Goal: Information Seeking & Learning: Check status

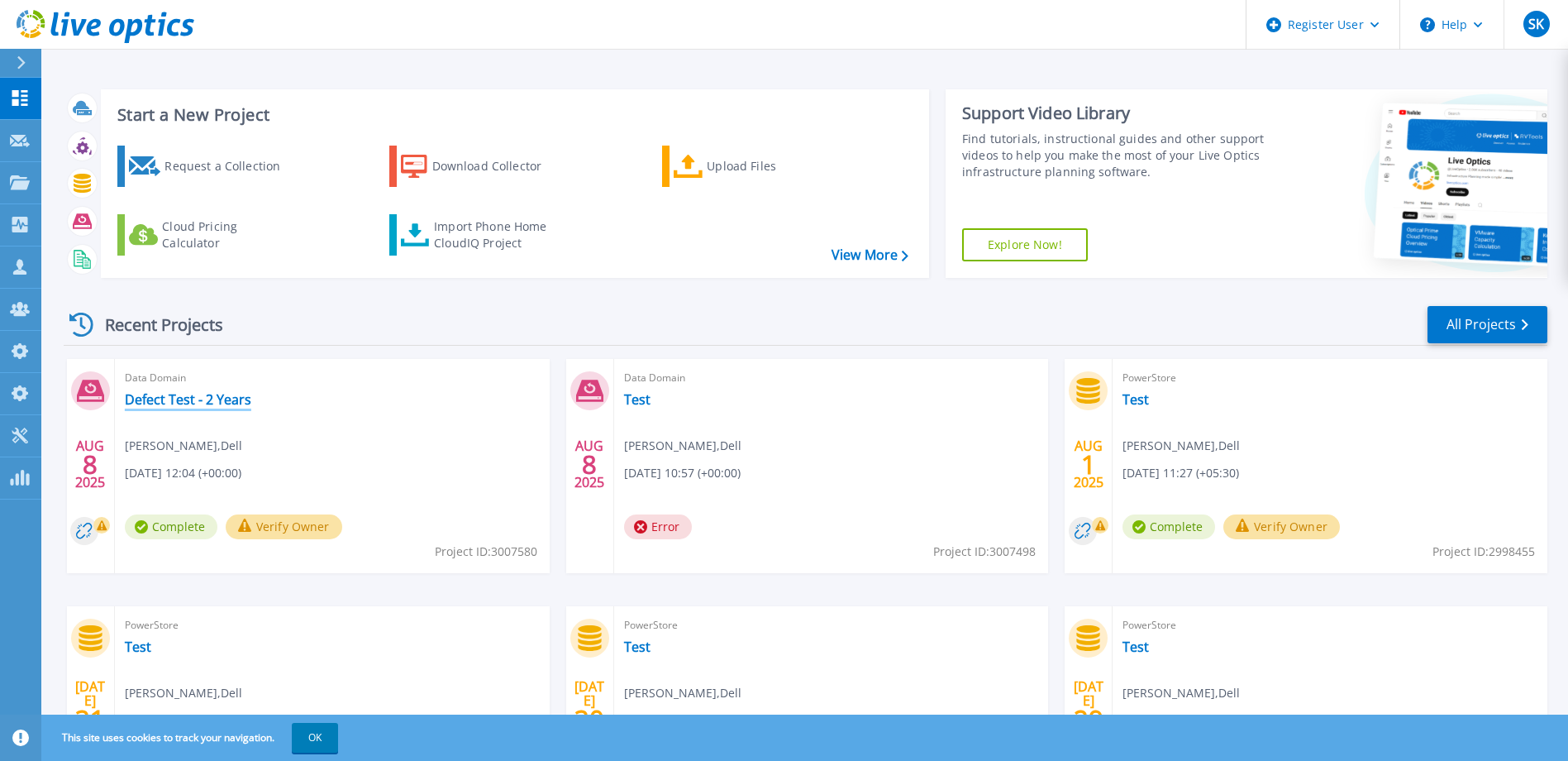
click at [218, 401] on link "Defect Test - 2 Years" at bounding box center [188, 399] width 127 height 16
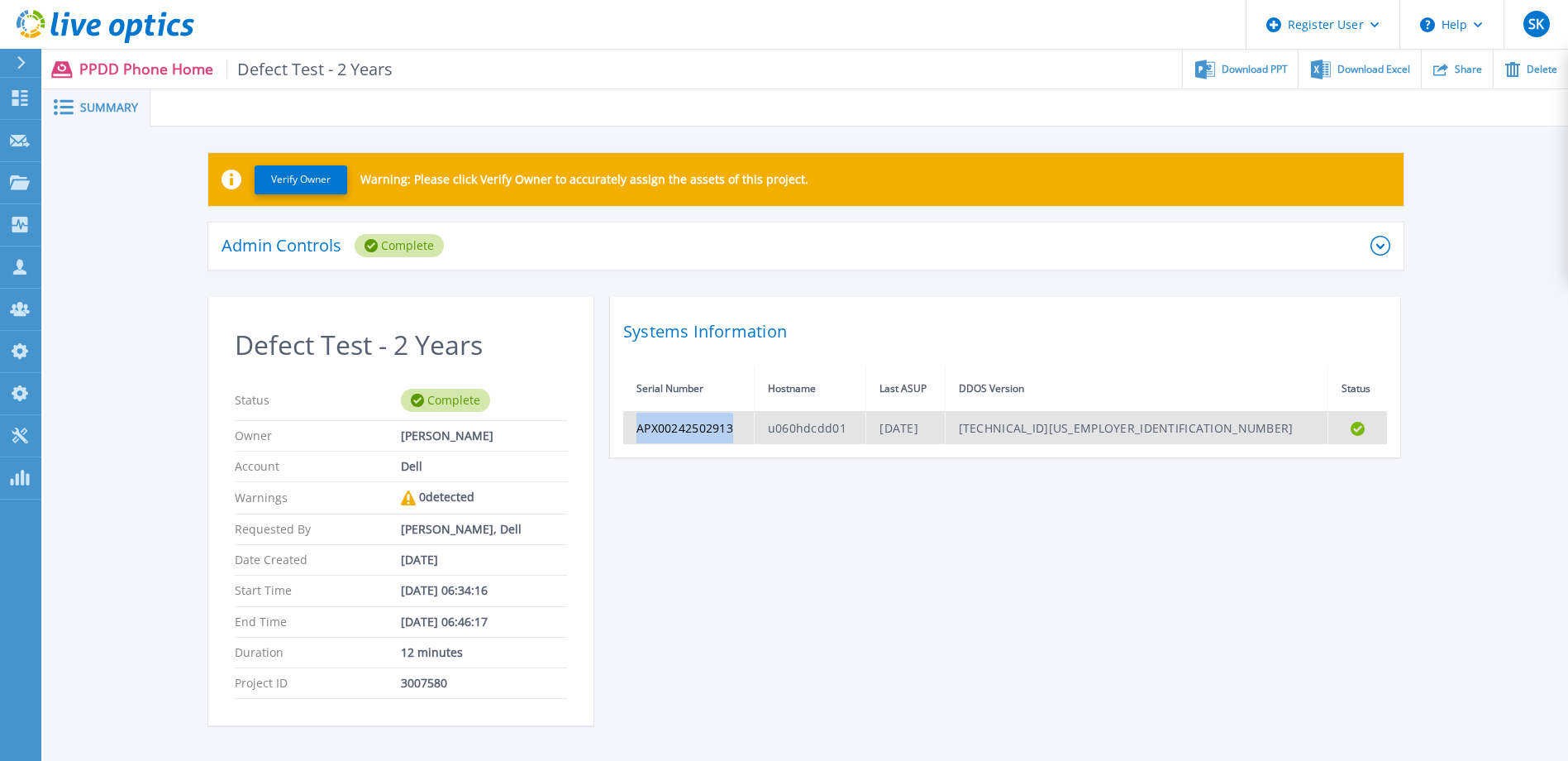
drag, startPoint x: 638, startPoint y: 424, endPoint x: 760, endPoint y: 423, distance: 122.0
click at [753, 423] on td "APX00242502913" at bounding box center [688, 428] width 130 height 32
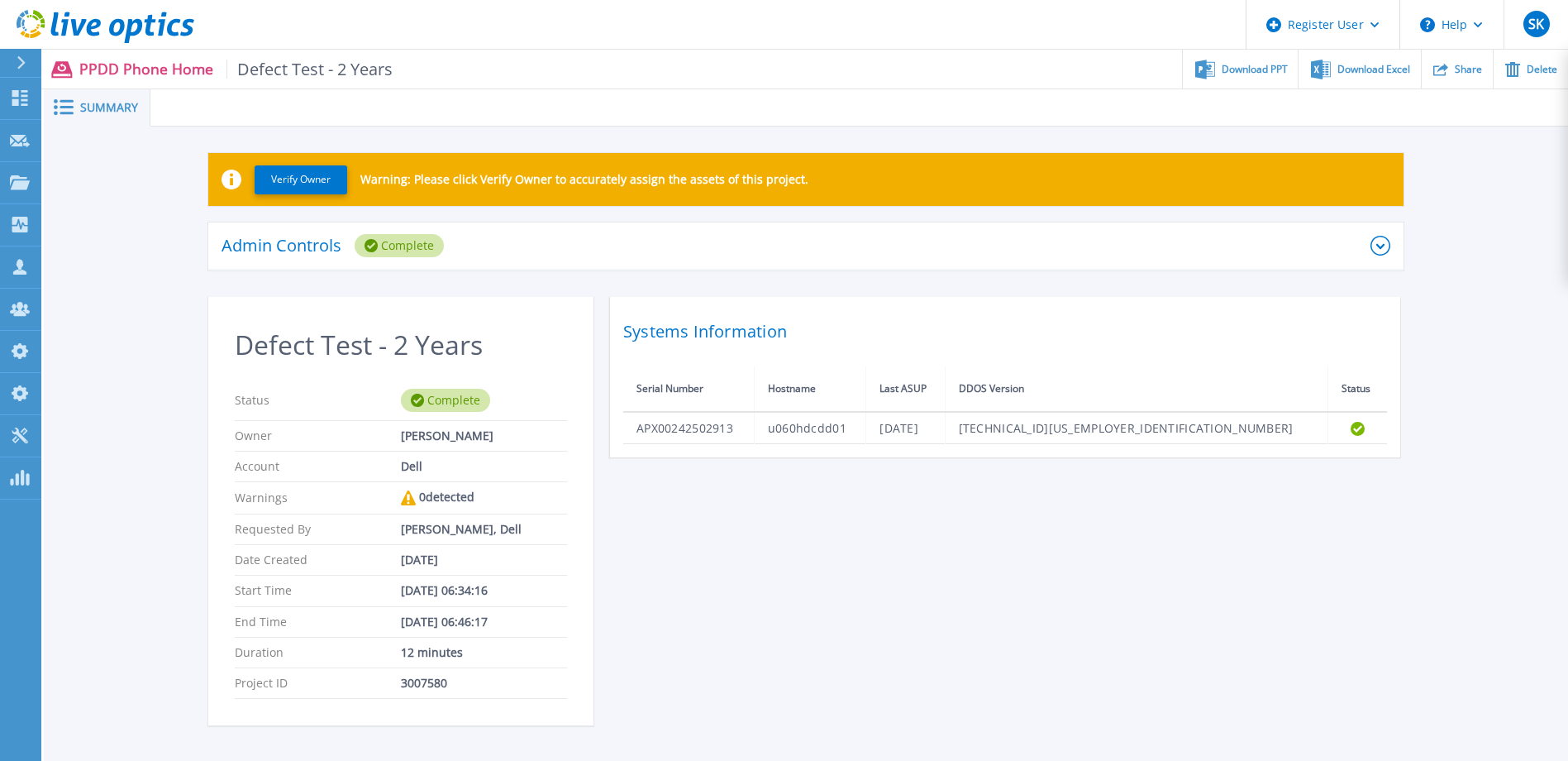
click at [947, 565] on div "Defect Test - 2 Years Status Complete Owner Sachin Koshti Account Dell Warnings…" at bounding box center [806, 521] width 1195 height 448
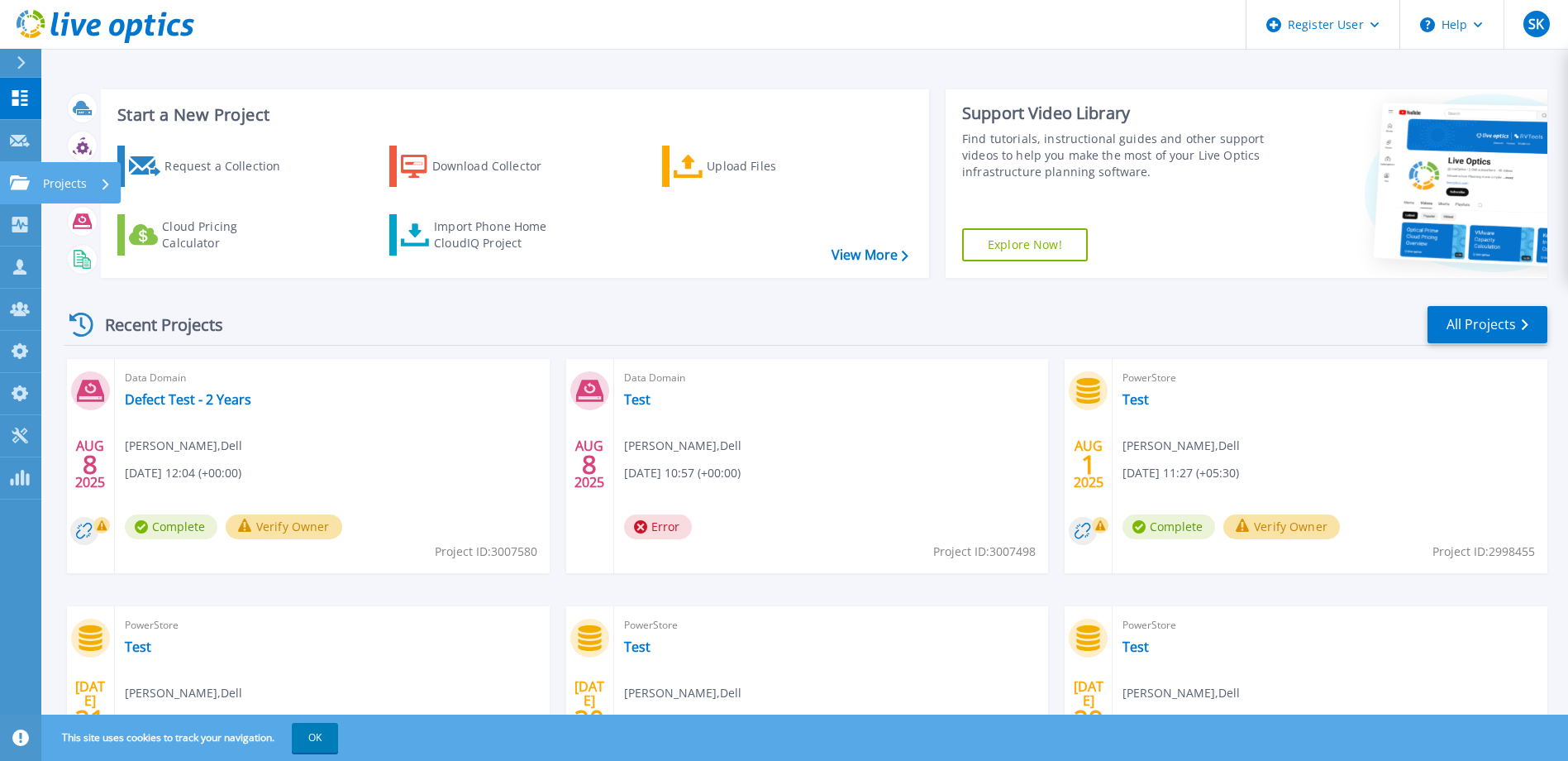
click at [16, 187] on icon at bounding box center [20, 183] width 20 height 14
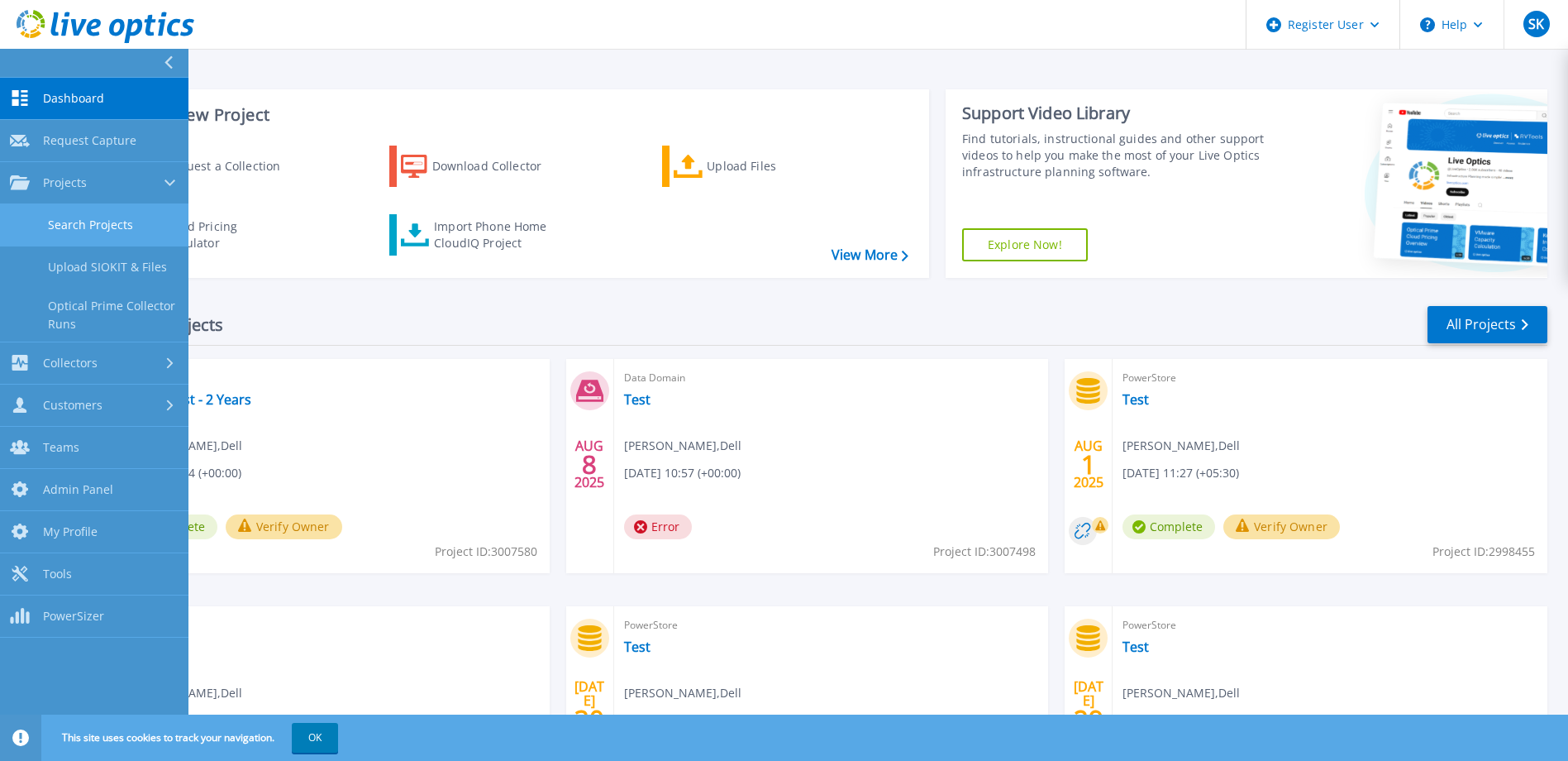
click at [62, 219] on link "Search Projects" at bounding box center [94, 225] width 189 height 42
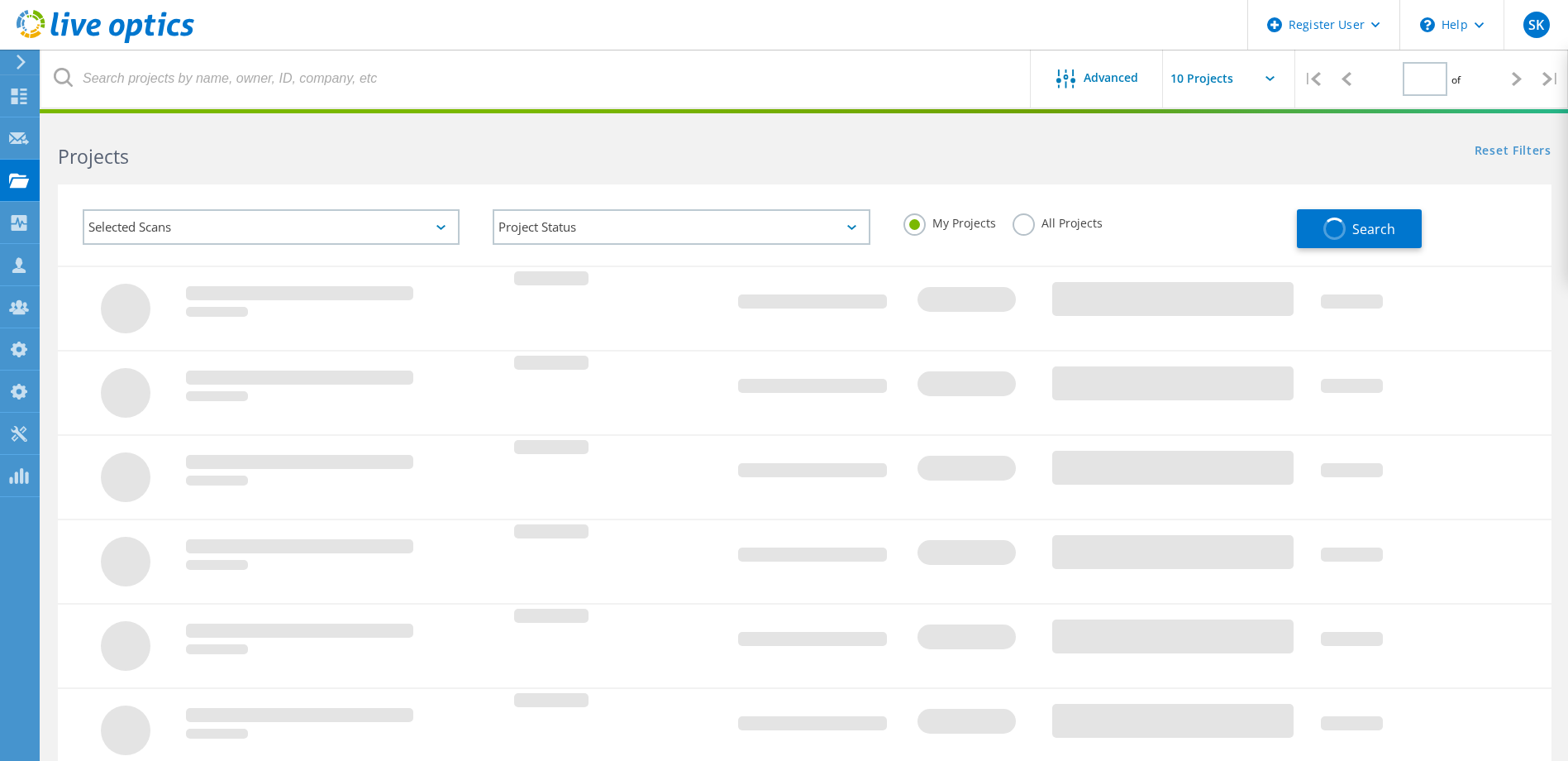
type input "1"
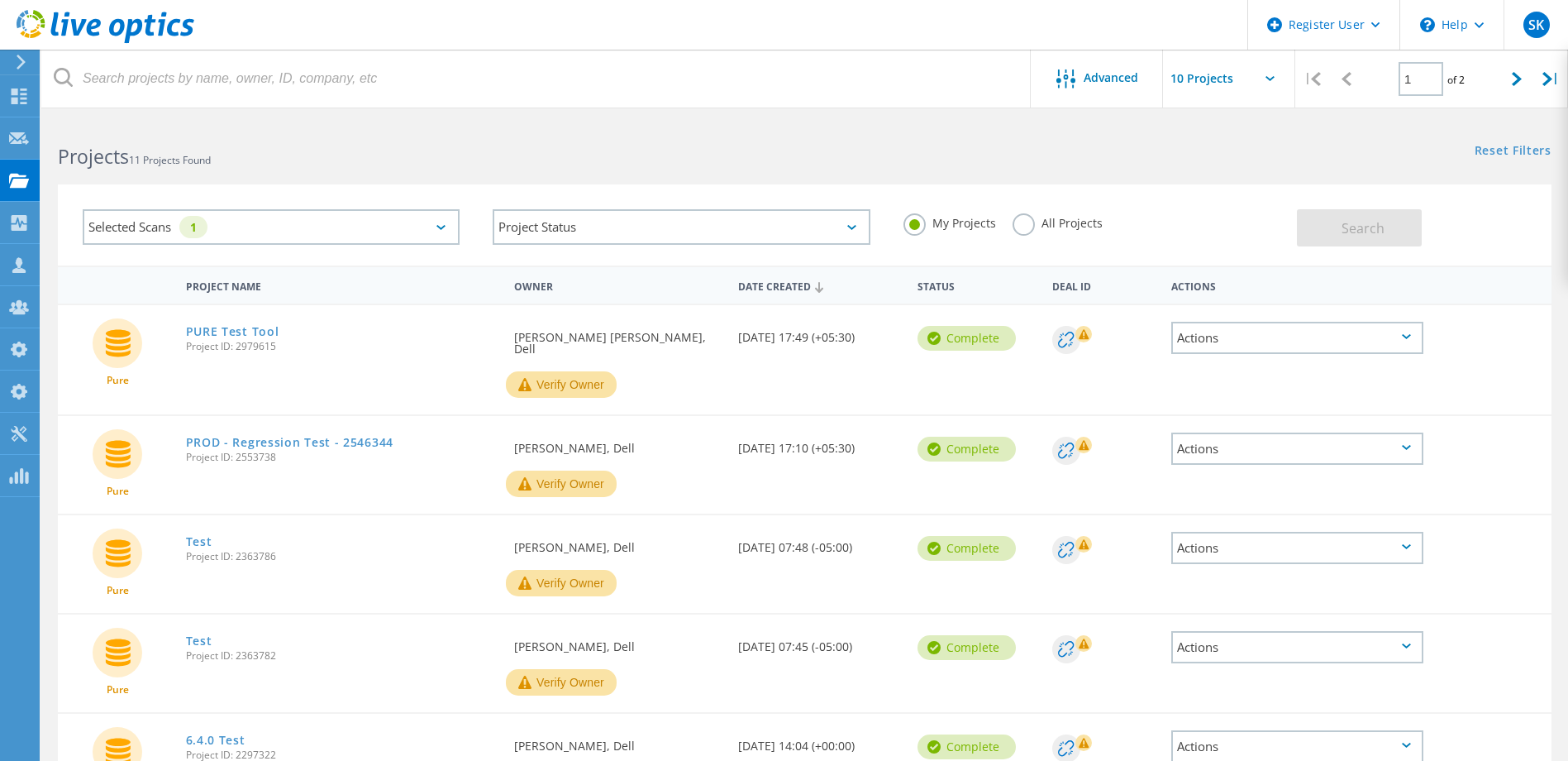
click at [1016, 222] on label "All Projects" at bounding box center [1057, 220] width 90 height 15
click at [0, 0] on input "All Projects" at bounding box center [0, 0] width 0 height 0
click at [1317, 232] on button "Search" at bounding box center [1359, 228] width 125 height 37
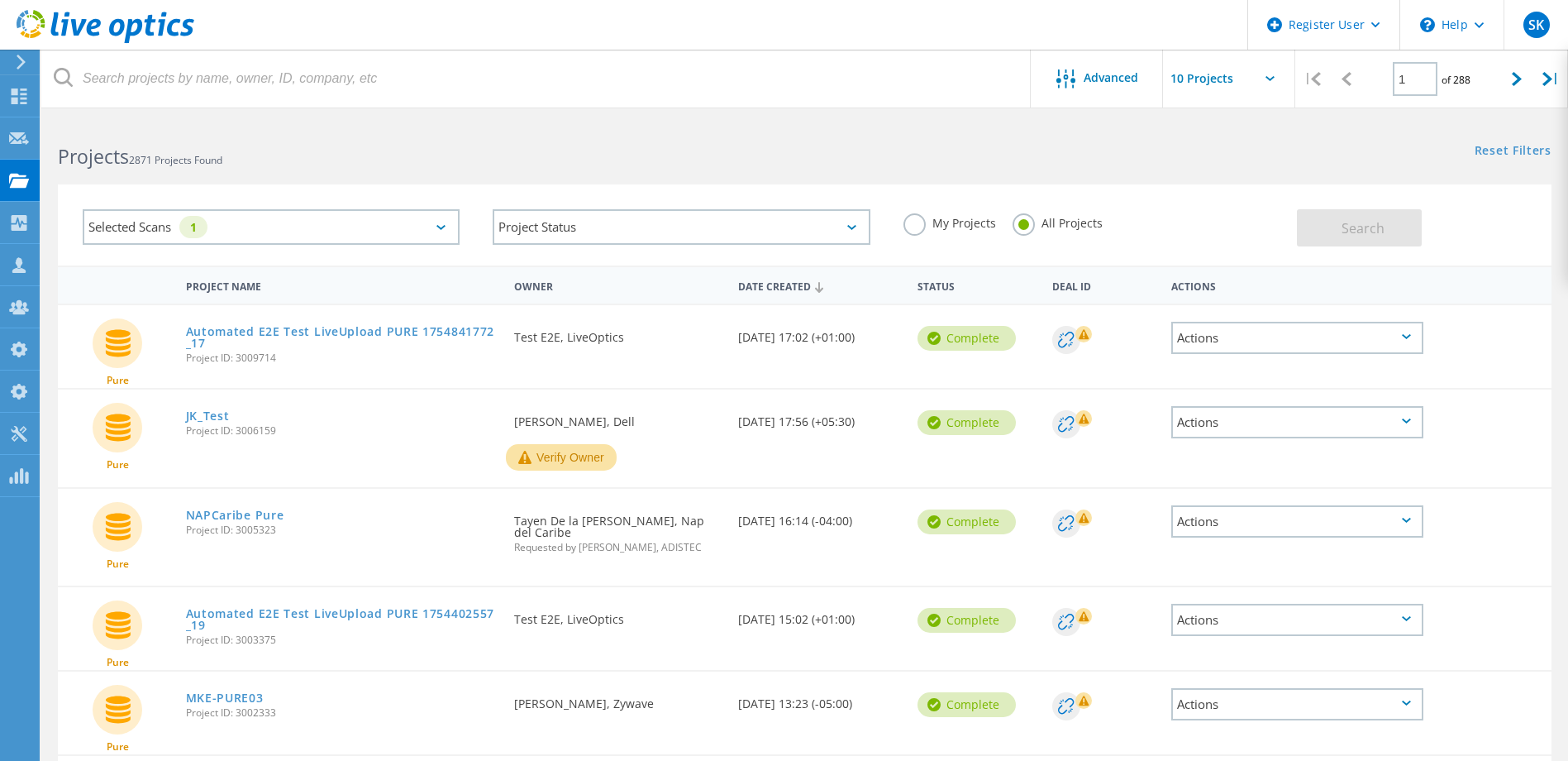
click at [916, 223] on label "My Projects" at bounding box center [949, 220] width 93 height 15
click at [0, 0] on input "My Projects" at bounding box center [0, 0] width 0 height 0
click at [1029, 227] on label "All Projects" at bounding box center [1057, 220] width 90 height 15
click at [0, 0] on input "All Projects" at bounding box center [0, 0] width 0 height 0
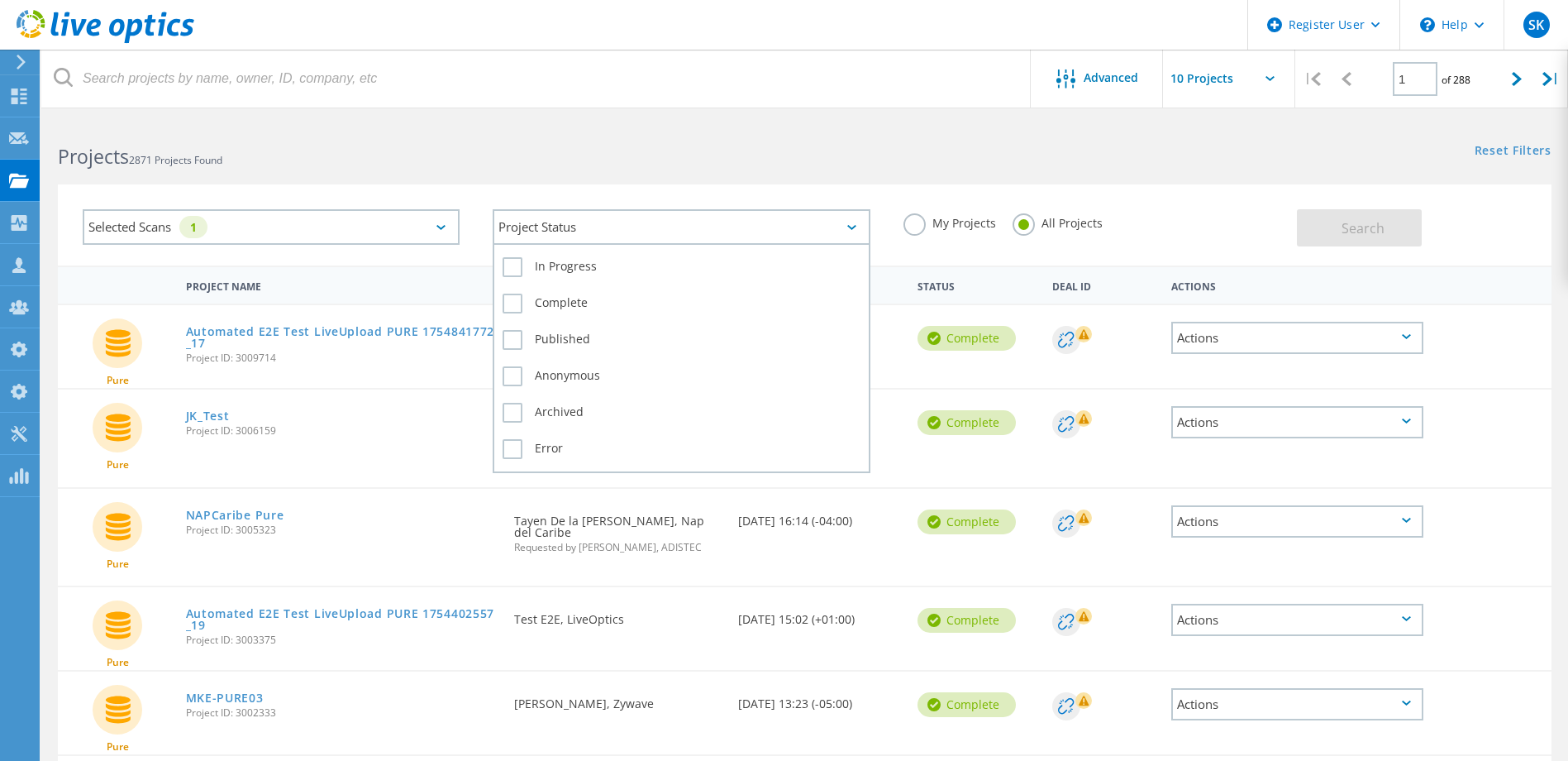
click at [564, 228] on div "Project Status" at bounding box center [681, 228] width 377 height 36
click at [547, 442] on label "Error" at bounding box center [681, 449] width 357 height 20
click at [0, 0] on input "Error" at bounding box center [0, 0] width 0 height 0
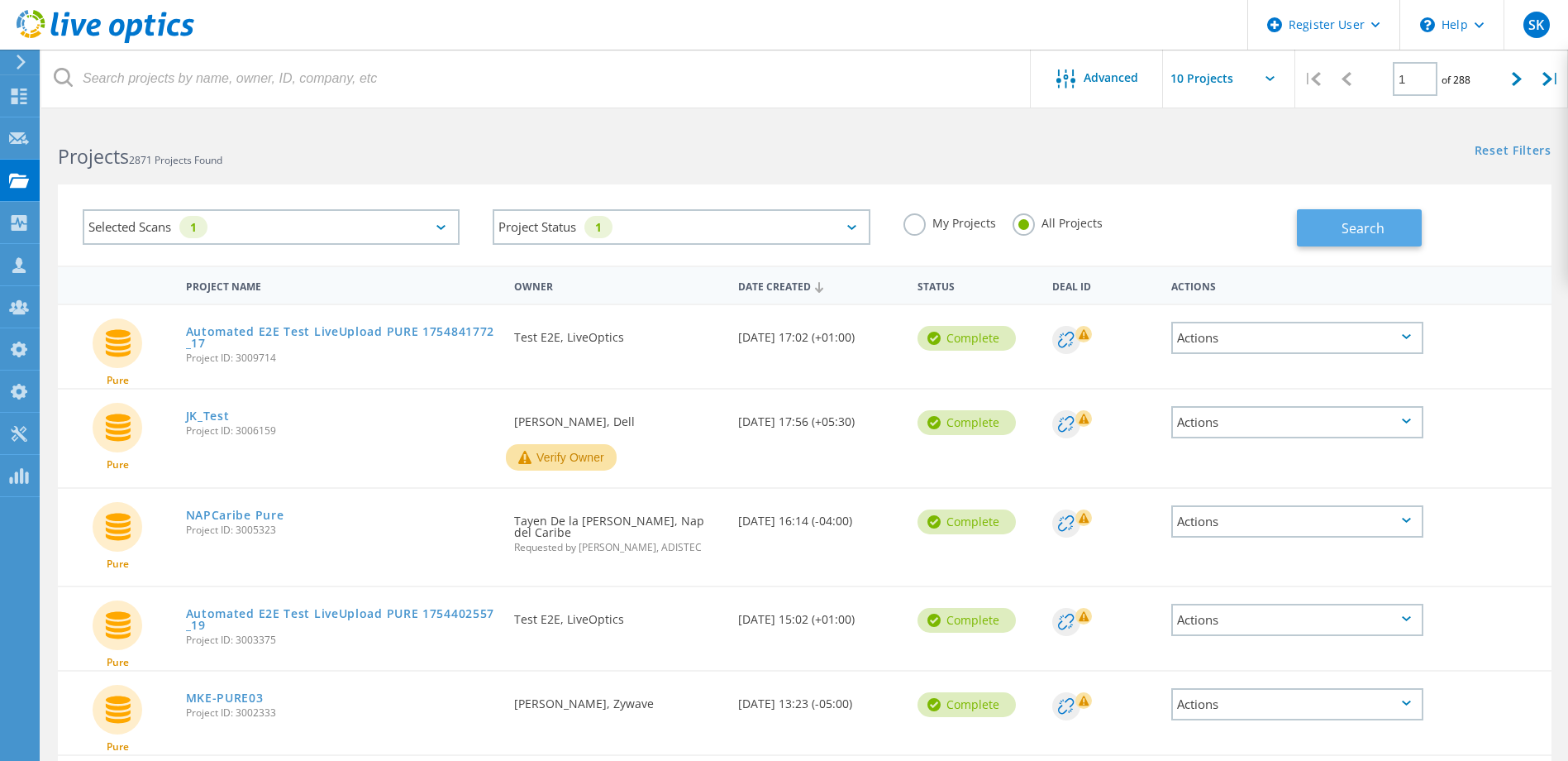
click at [1350, 237] on span "Search" at bounding box center [1363, 228] width 43 height 18
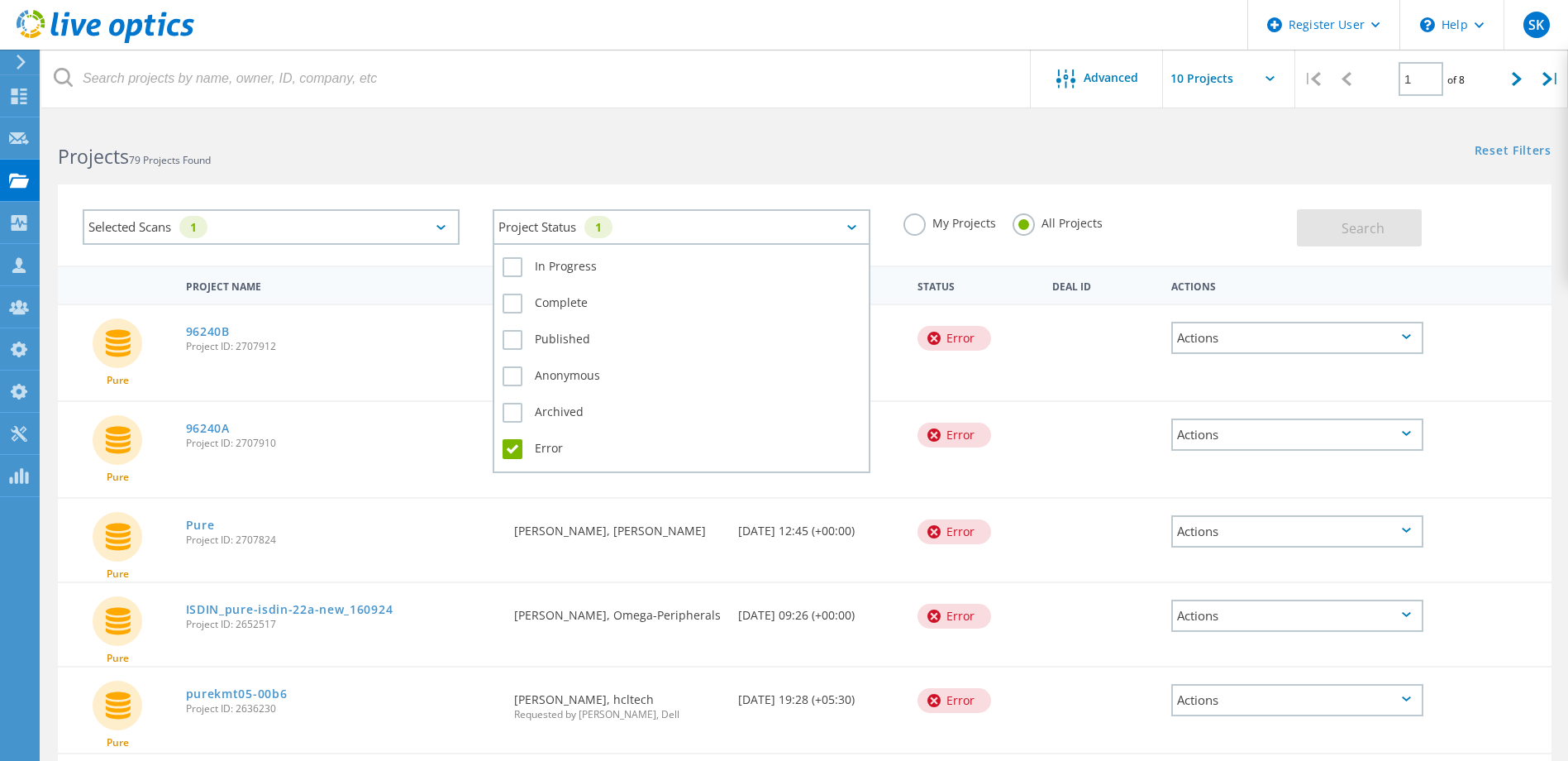
click at [605, 238] on div "Project Status 1" at bounding box center [681, 228] width 377 height 36
click at [543, 440] on label "Error" at bounding box center [681, 449] width 357 height 20
click at [0, 0] on input "Error" at bounding box center [0, 0] width 0 height 0
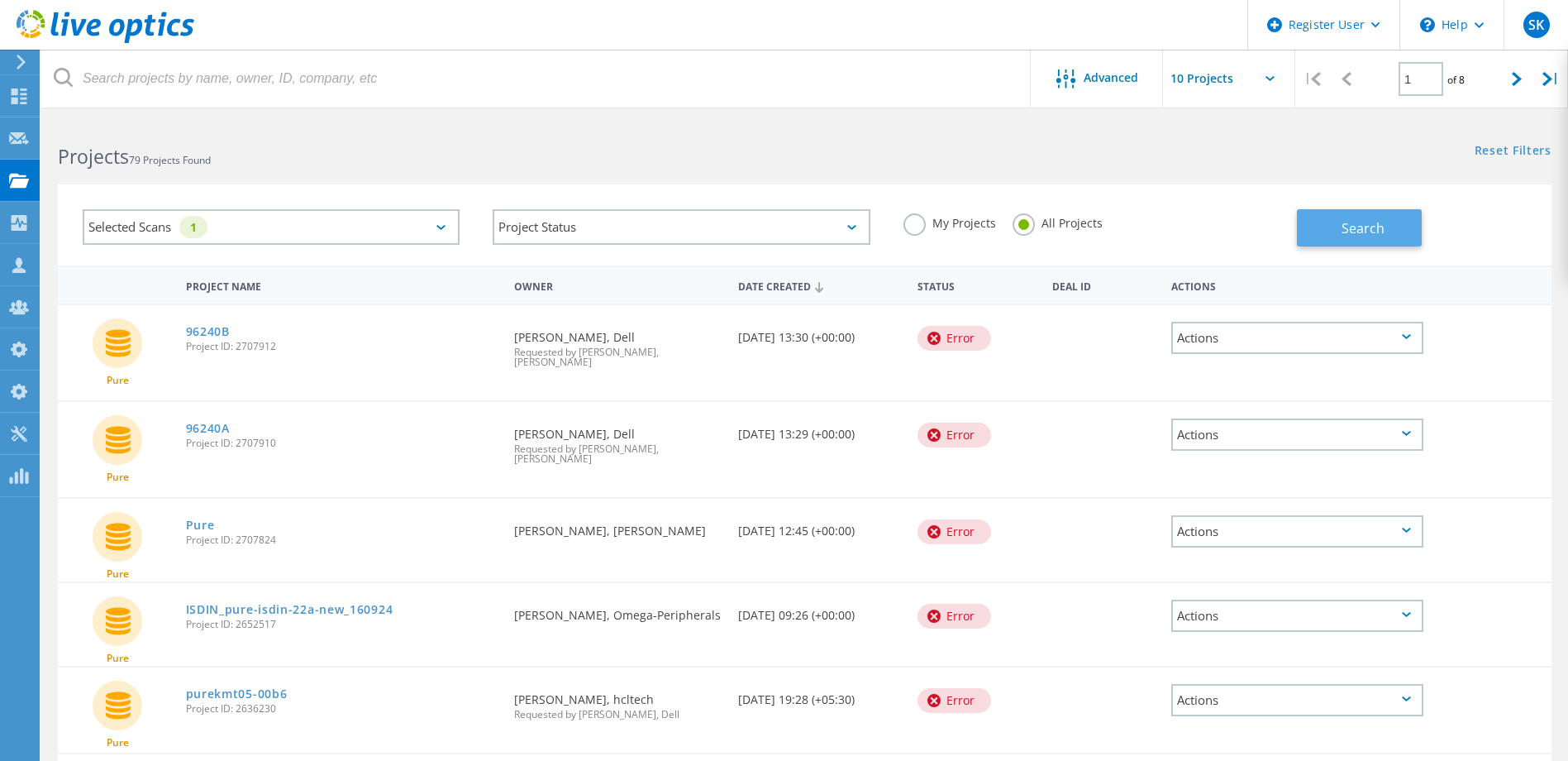
click at [1313, 213] on button "Search" at bounding box center [1359, 228] width 125 height 37
